Goal: Task Accomplishment & Management: Use online tool/utility

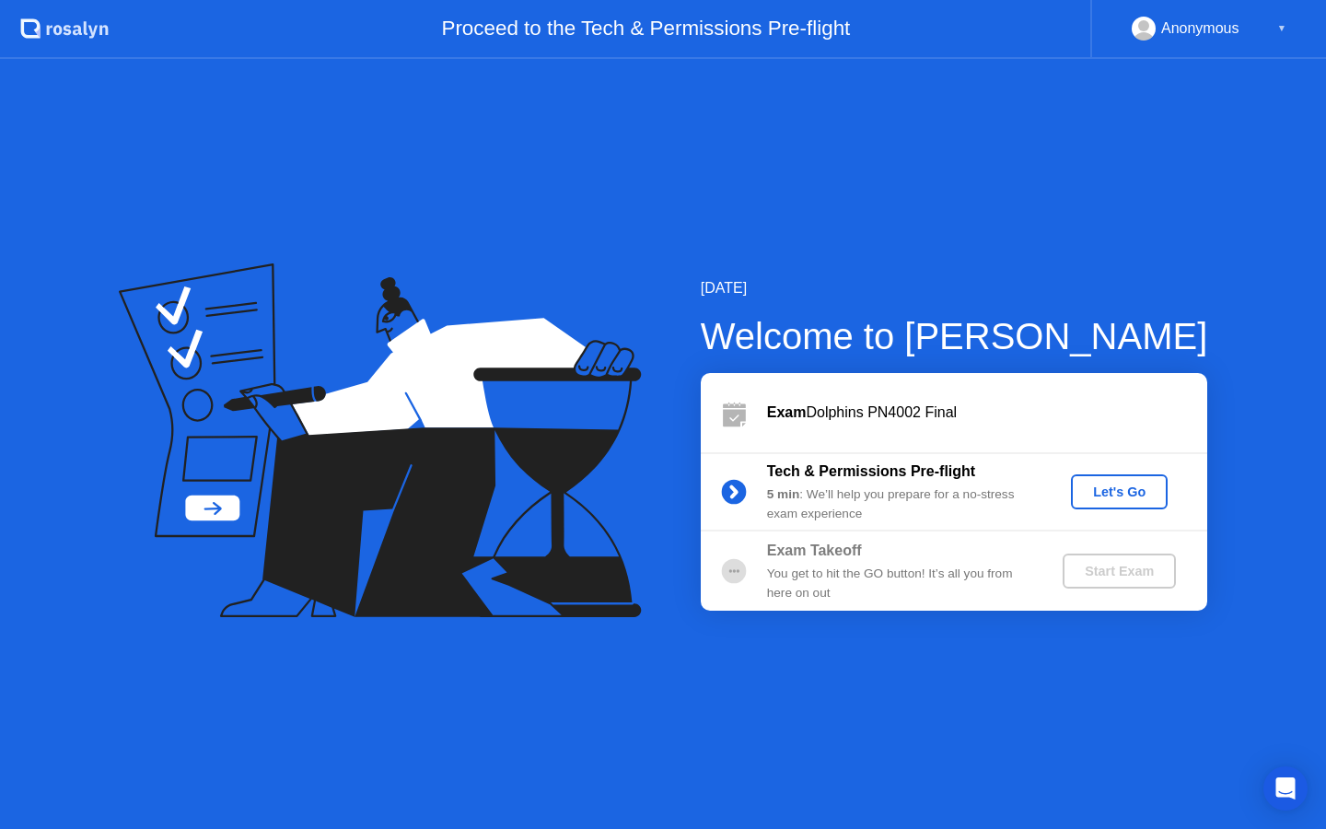
click at [1110, 495] on div "Let's Go" at bounding box center [1119, 491] width 82 height 15
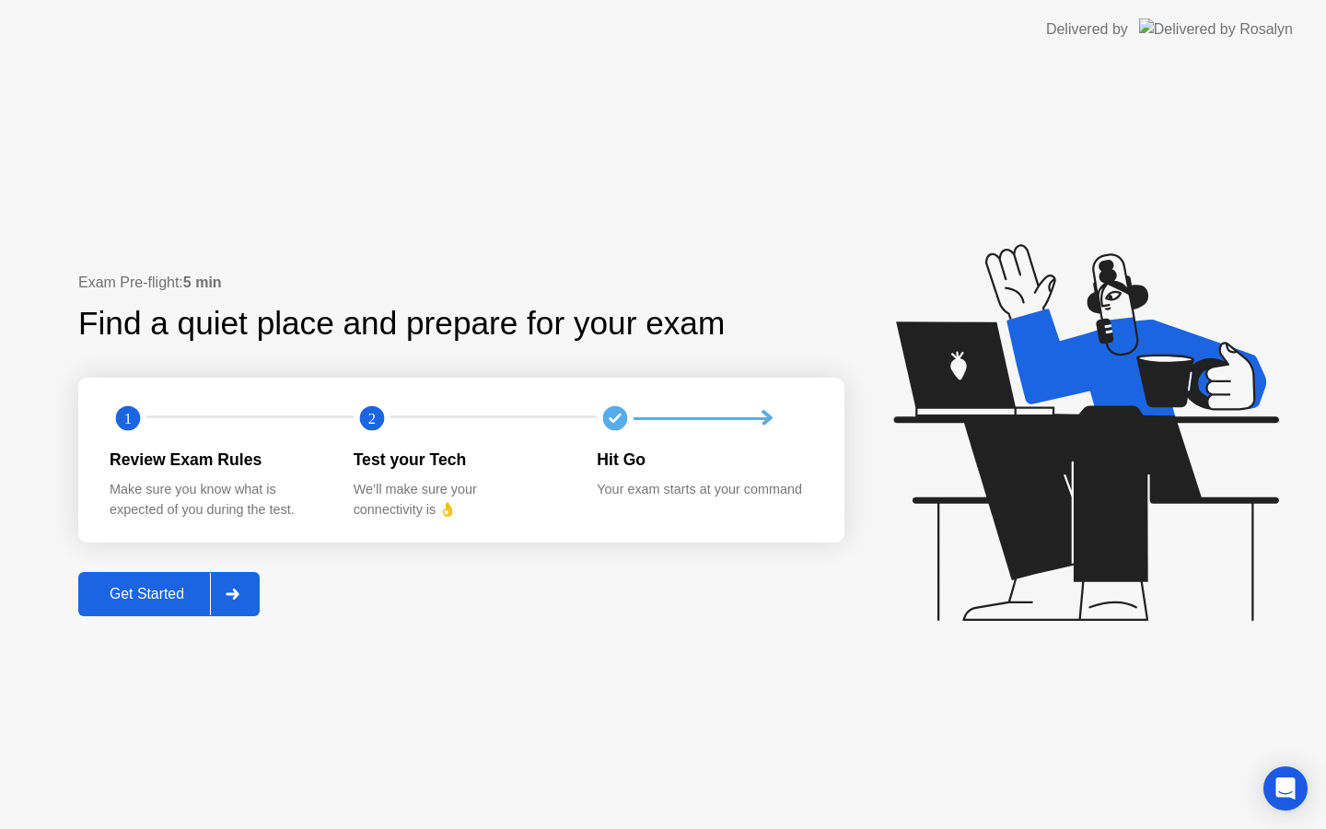
click at [159, 586] on div "Get Started" at bounding box center [147, 594] width 126 height 17
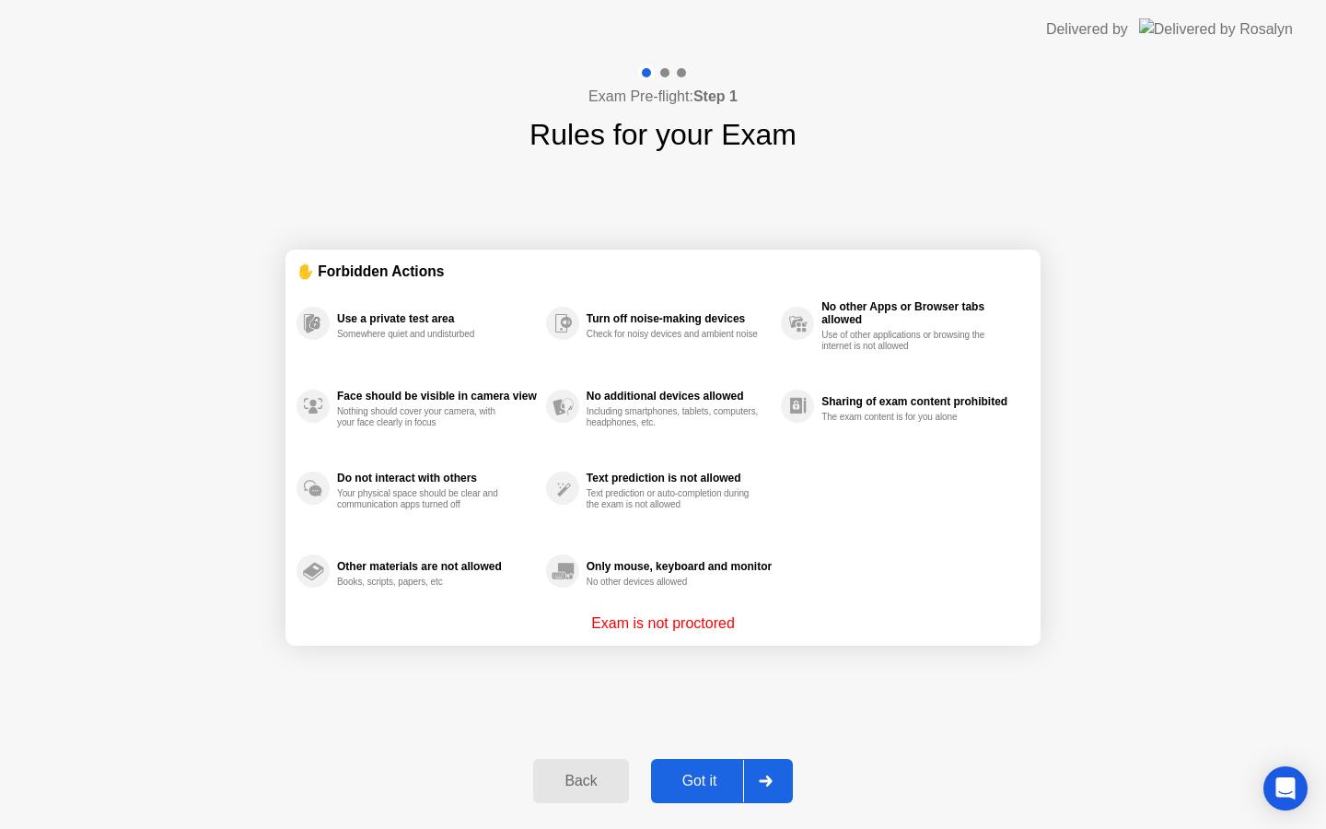
click at [706, 775] on div "Got it" at bounding box center [699, 780] width 87 height 17
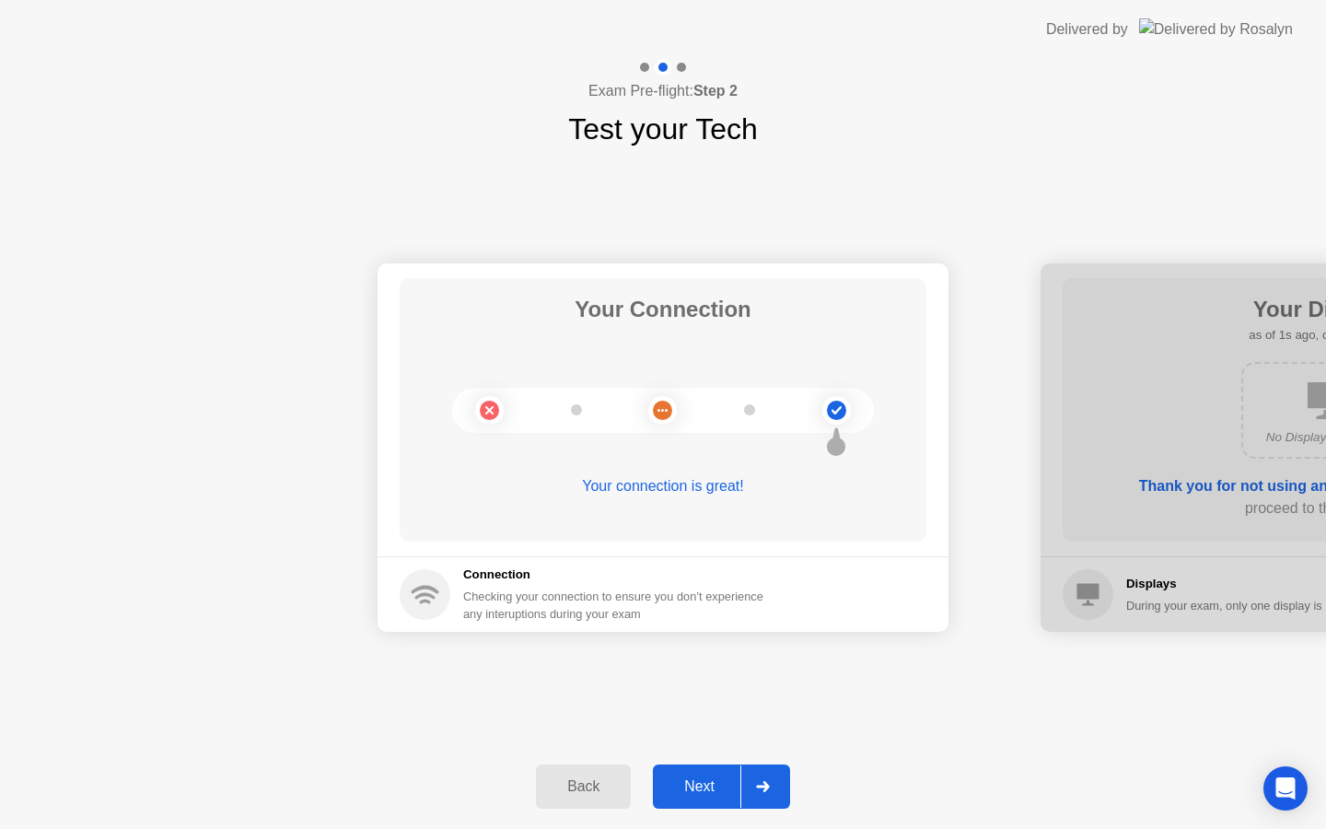
click at [706, 778] on div "Next" at bounding box center [699, 786] width 82 height 17
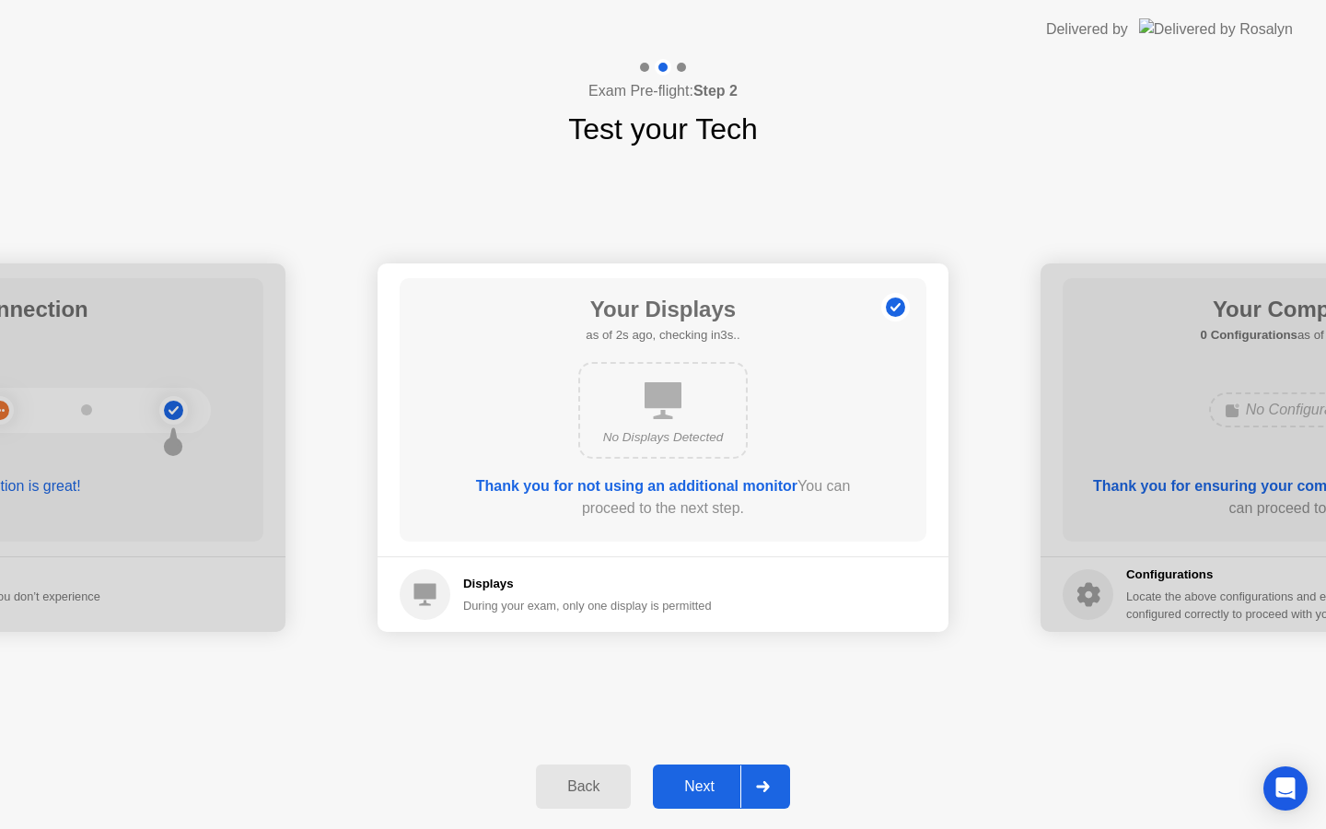
click at [706, 778] on div "Next" at bounding box center [699, 786] width 82 height 17
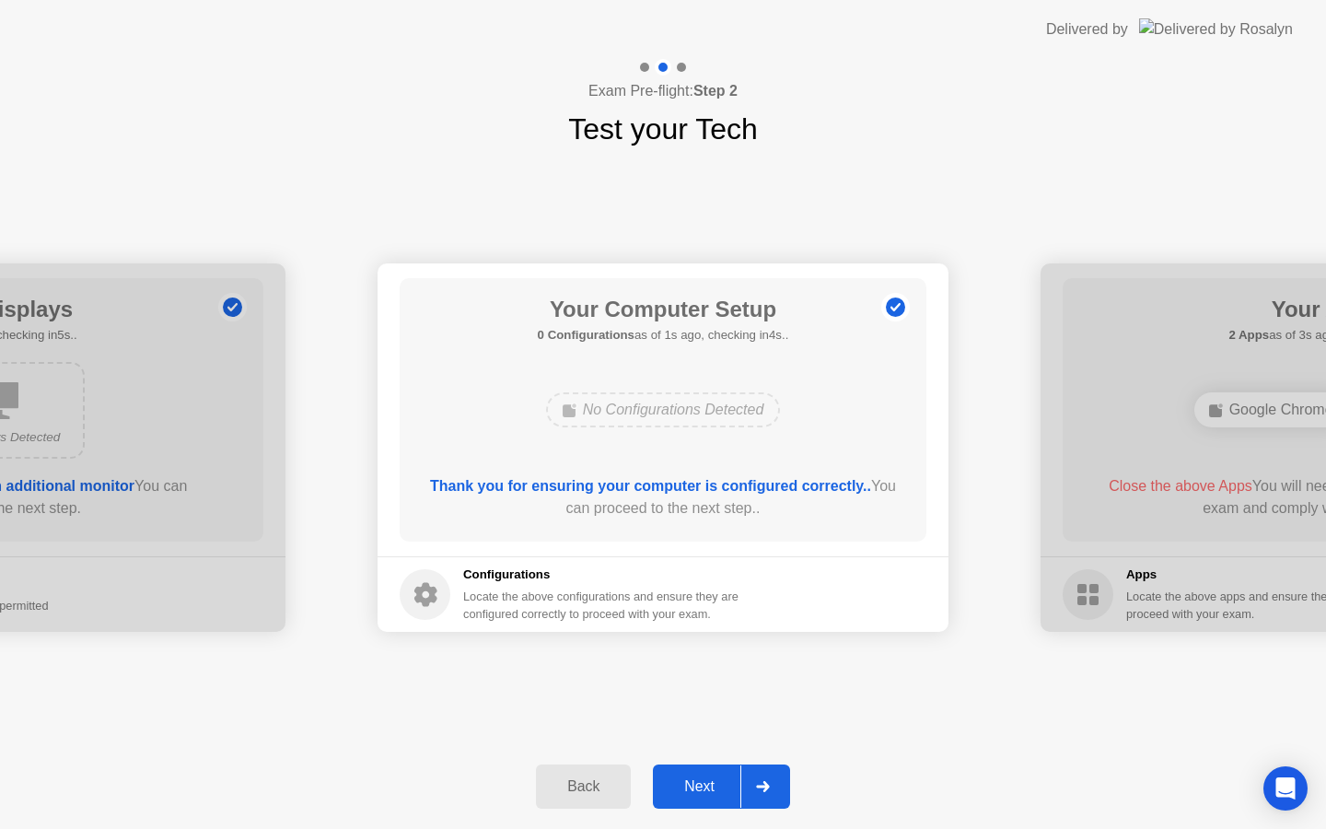
click at [706, 778] on div "Next" at bounding box center [699, 786] width 82 height 17
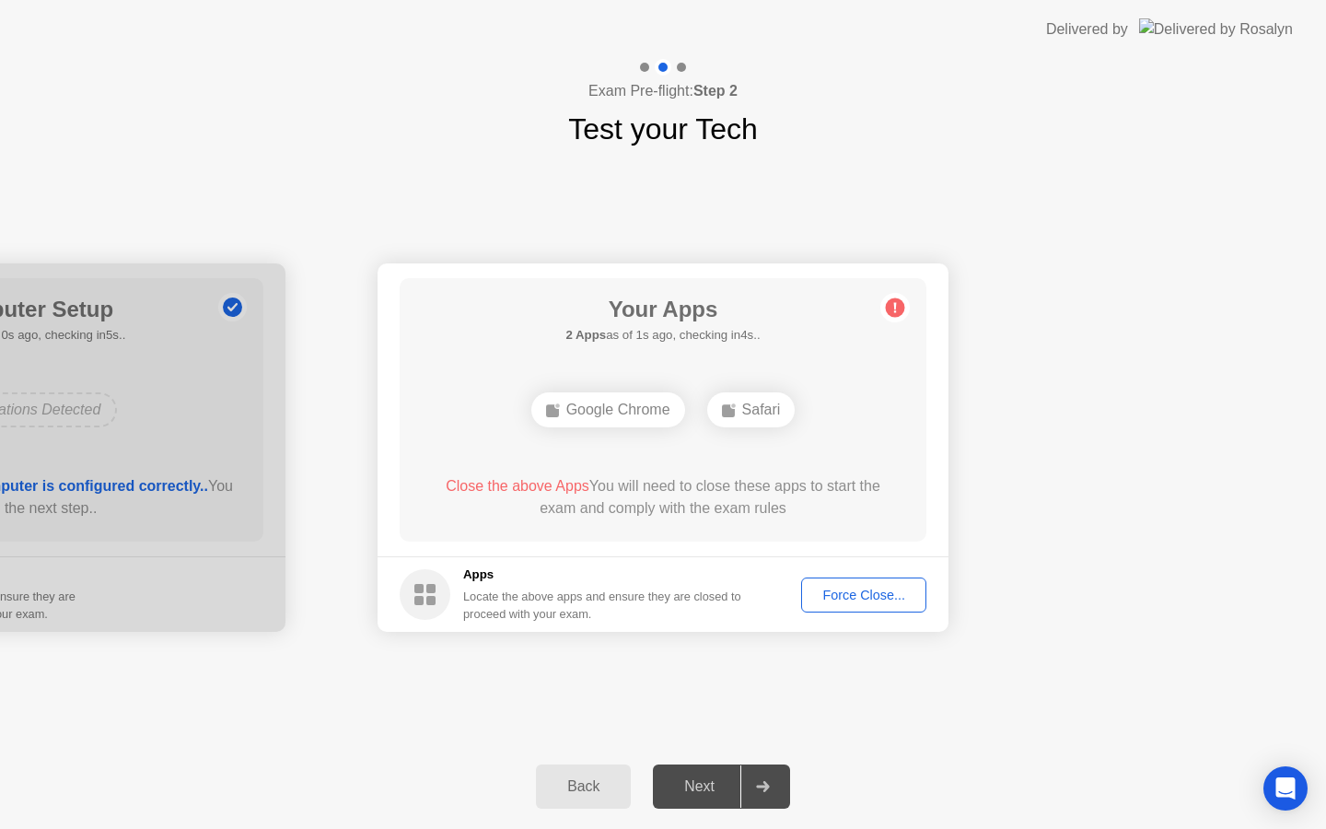
click at [840, 595] on div "Force Close..." at bounding box center [863, 594] width 112 height 15
click at [703, 784] on div "Next" at bounding box center [699, 786] width 82 height 17
click at [854, 587] on div "Force Close..." at bounding box center [863, 594] width 112 height 15
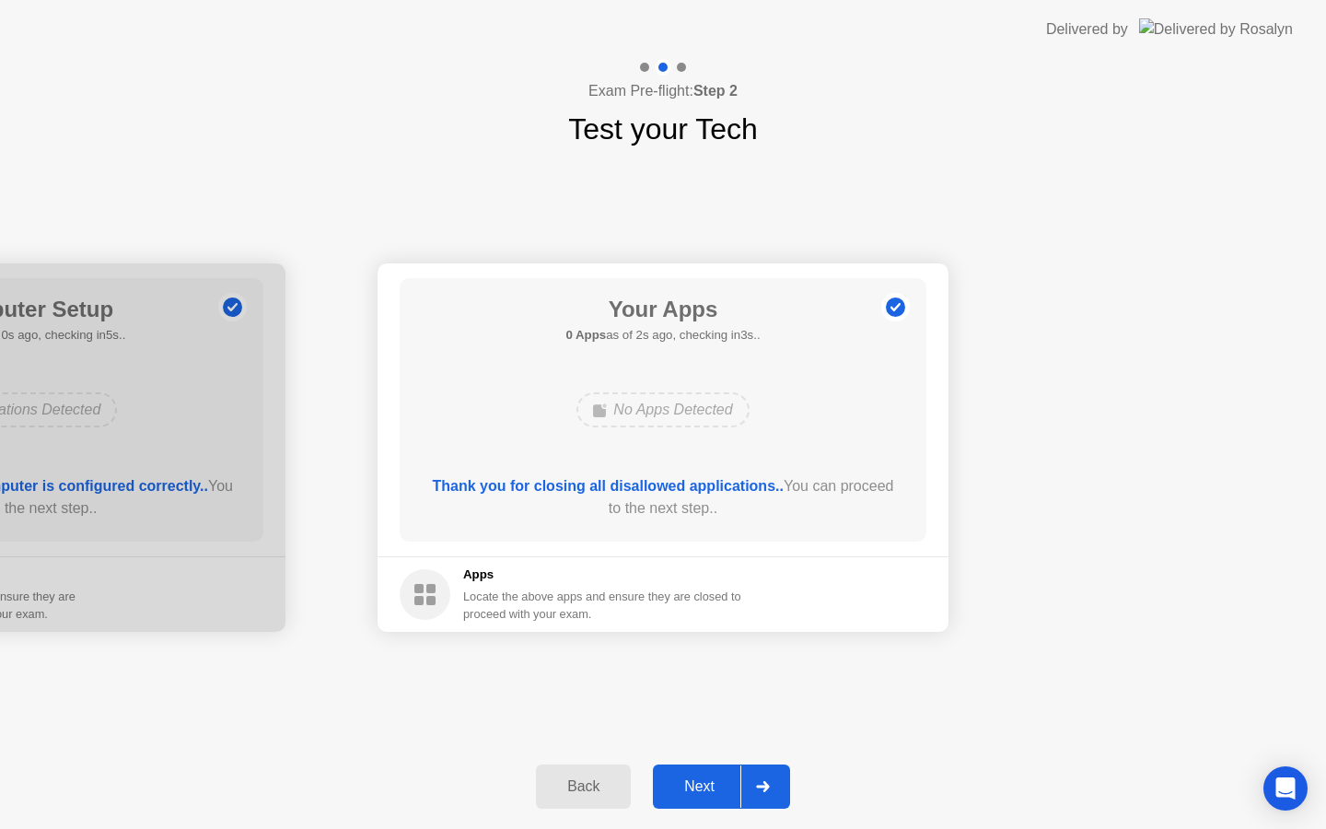
click at [697, 794] on div "Next" at bounding box center [699, 786] width 82 height 17
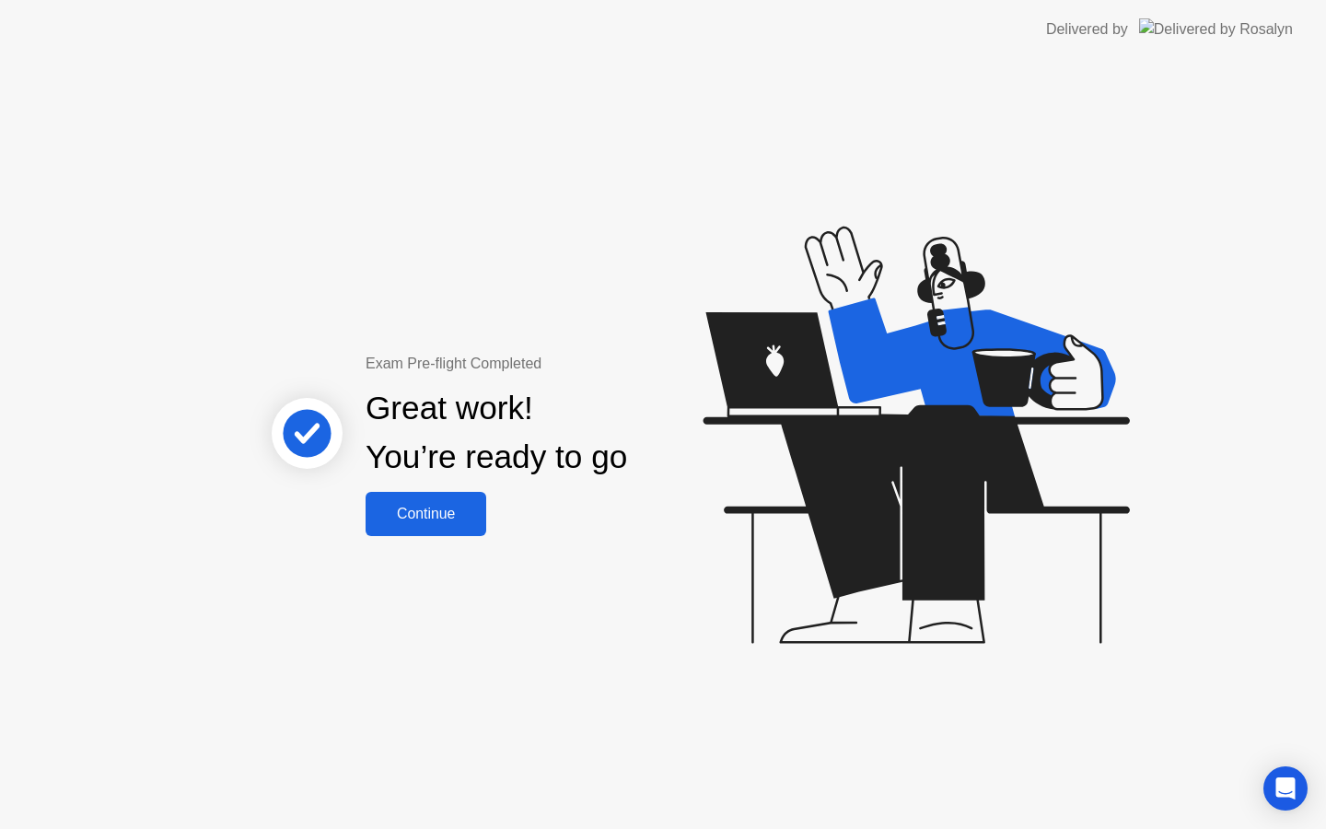
click at [406, 520] on div "Continue" at bounding box center [426, 513] width 110 height 17
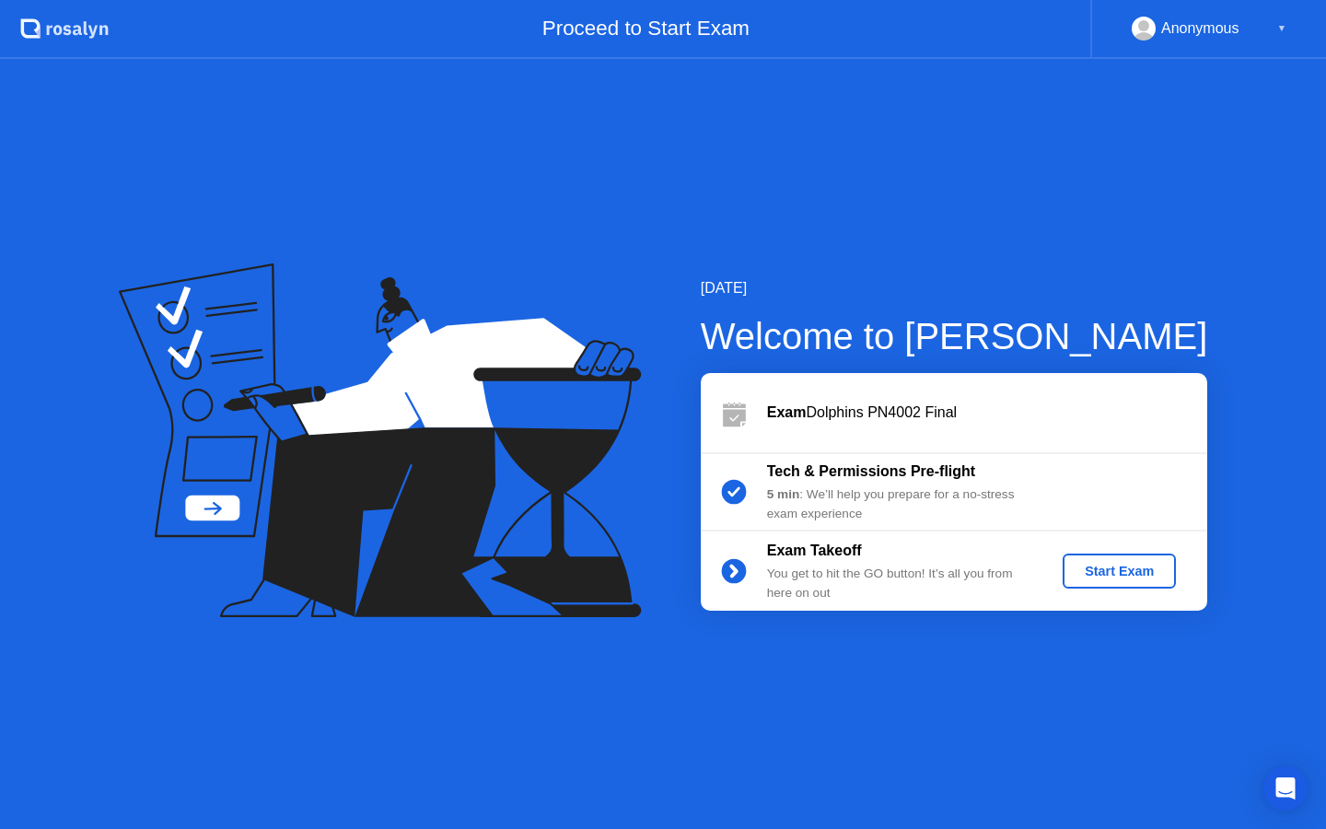
click at [1102, 572] on div "Start Exam" at bounding box center [1119, 570] width 99 height 15
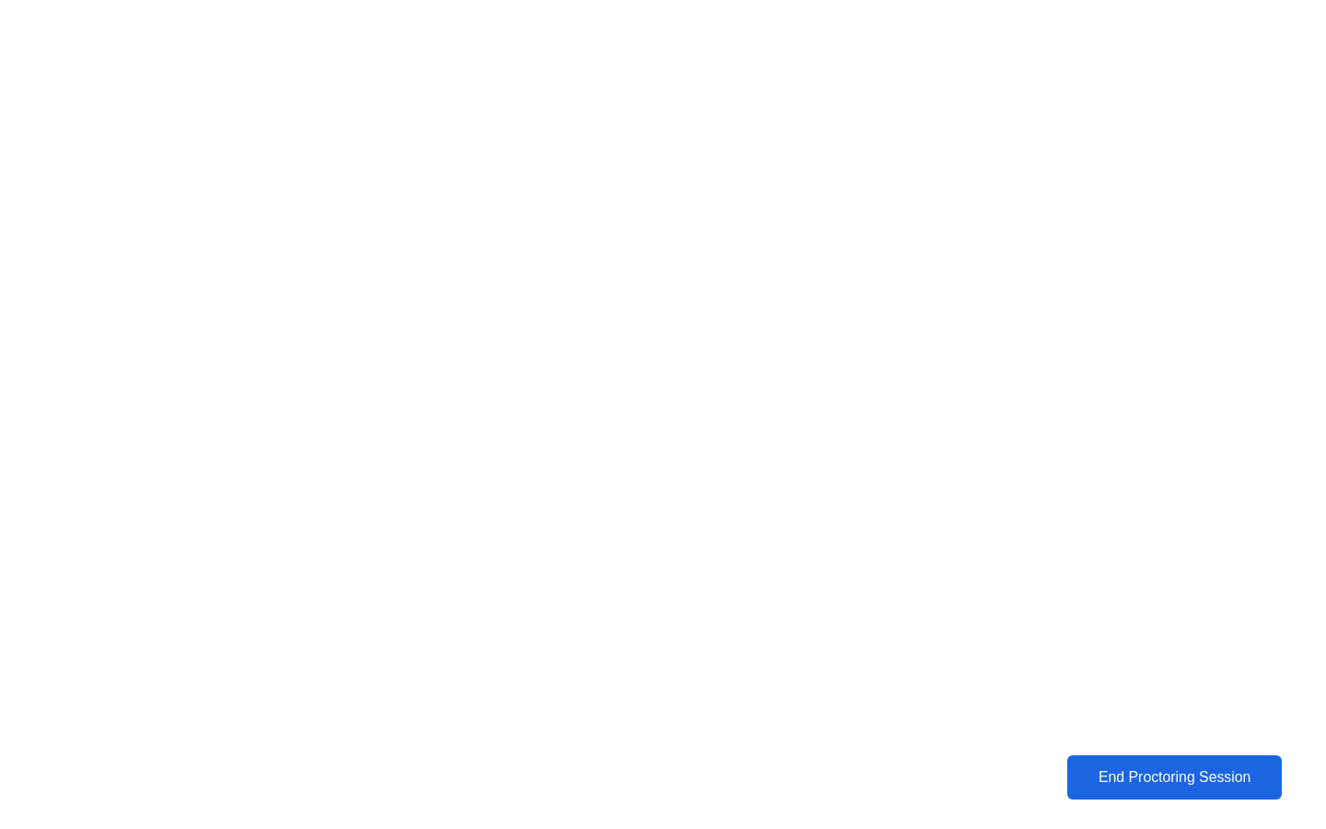
click at [1188, 769] on div "End Proctoring Session" at bounding box center [1174, 777] width 203 height 17
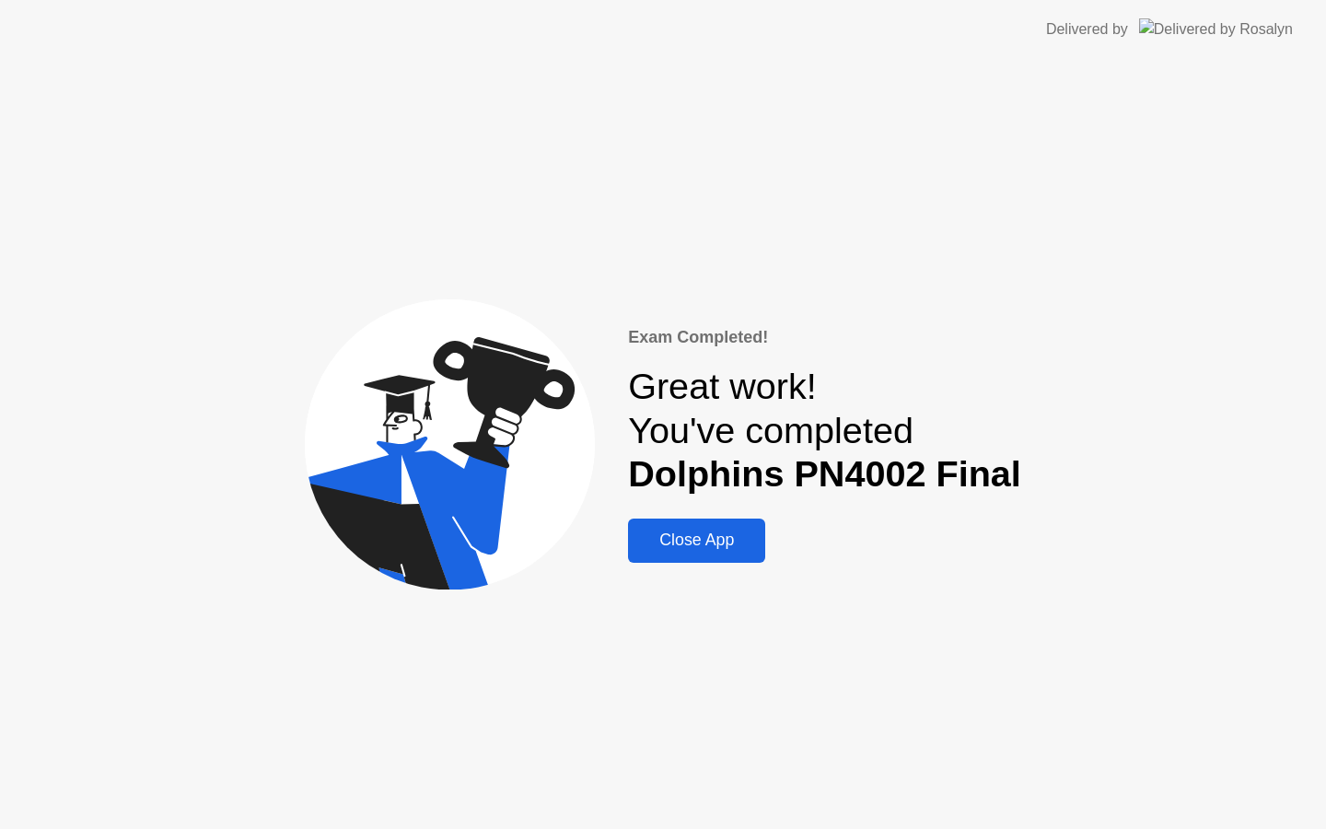
click at [708, 544] on div "Close App" at bounding box center [696, 539] width 126 height 19
